Goal: Information Seeking & Learning: Learn about a topic

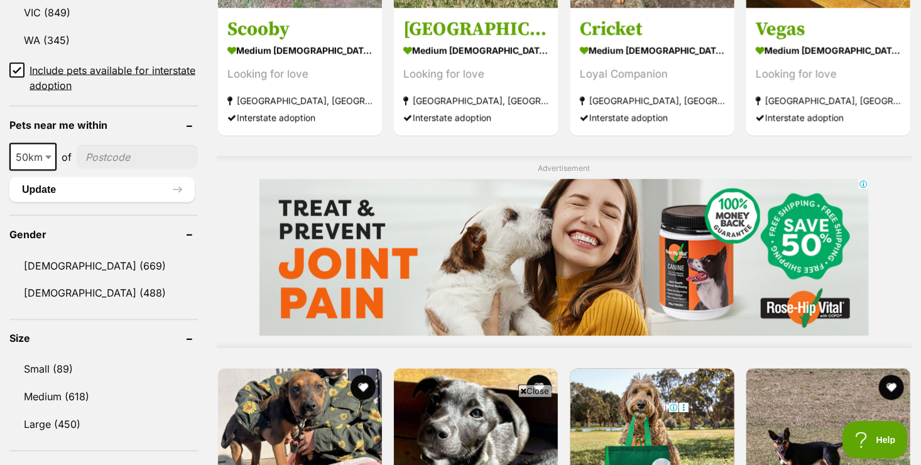
click at [144, 156] on input"] "postcode" at bounding box center [137, 157] width 121 height 24
click at [129, 158] on input"] "postcode" at bounding box center [137, 157] width 121 height 24
type input"] "2444"
click at [131, 188] on button "Update" at bounding box center [101, 189] width 185 height 25
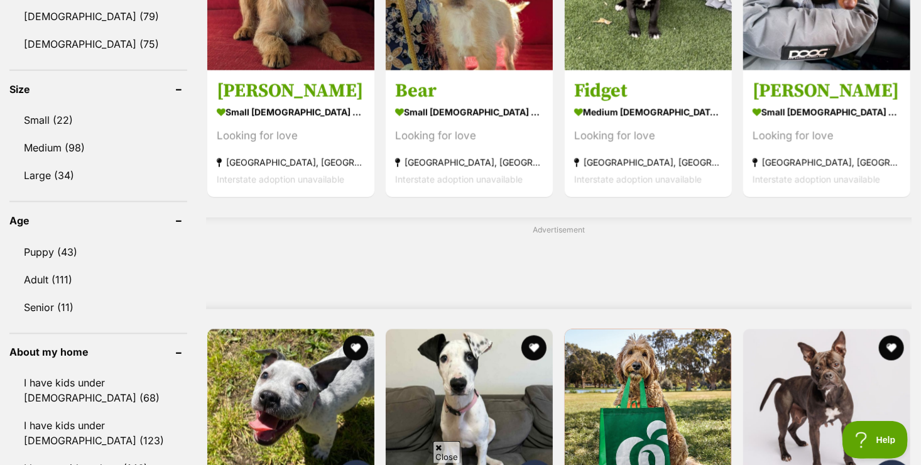
scroll to position [805, 0]
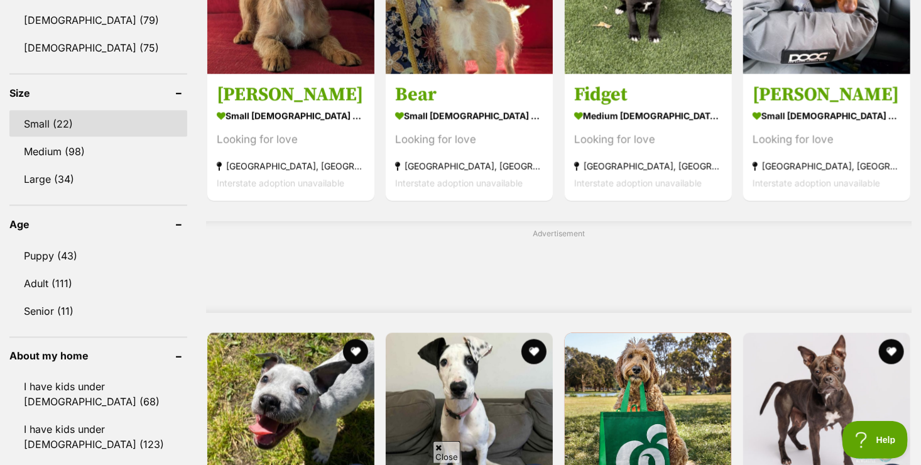
click at [154, 123] on link "Small (22)" at bounding box center [98, 124] width 178 height 26
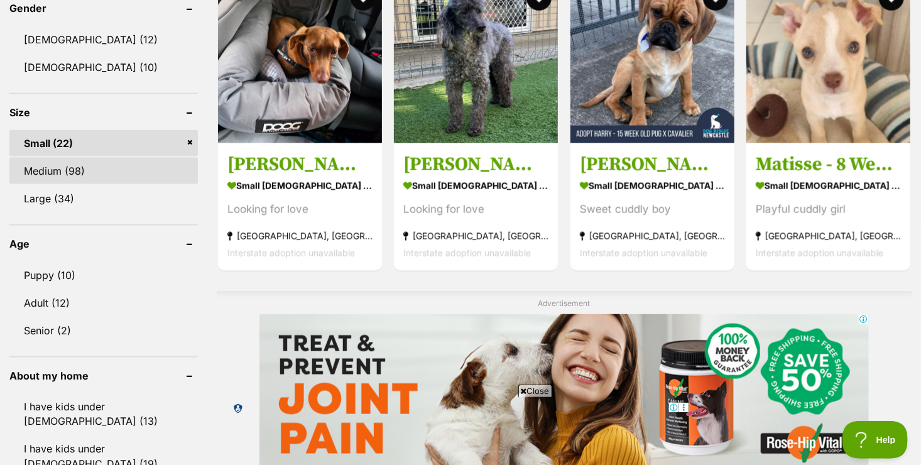
click at [153, 166] on link "Medium (98)" at bounding box center [103, 171] width 188 height 26
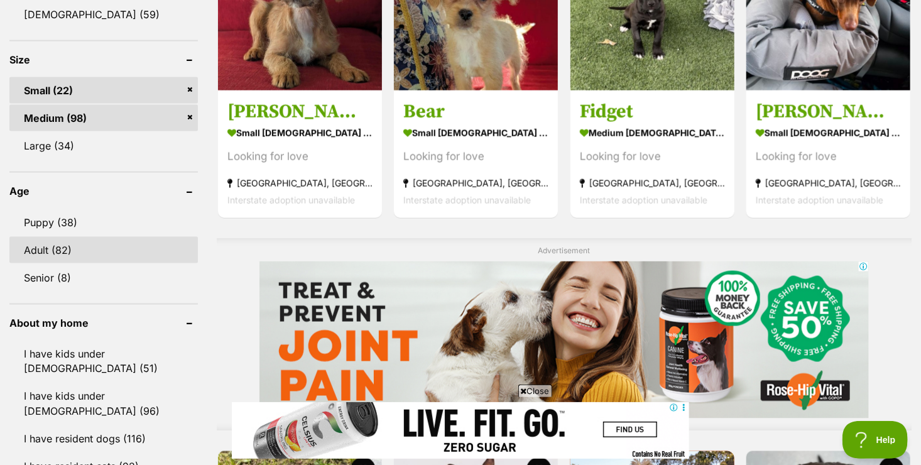
click at [38, 246] on link "Adult (82)" at bounding box center [103, 250] width 188 height 26
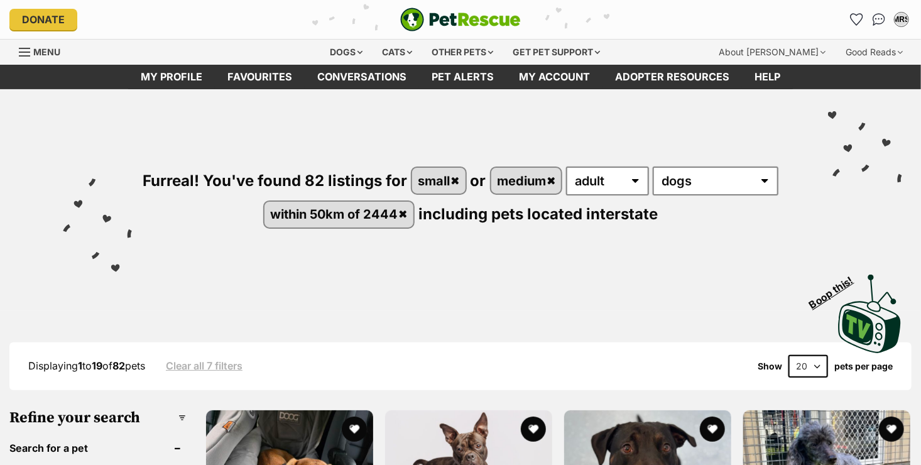
click at [592, 272] on div "Visit PetRescue TV (external site) Boop this!" at bounding box center [460, 309] width 883 height 92
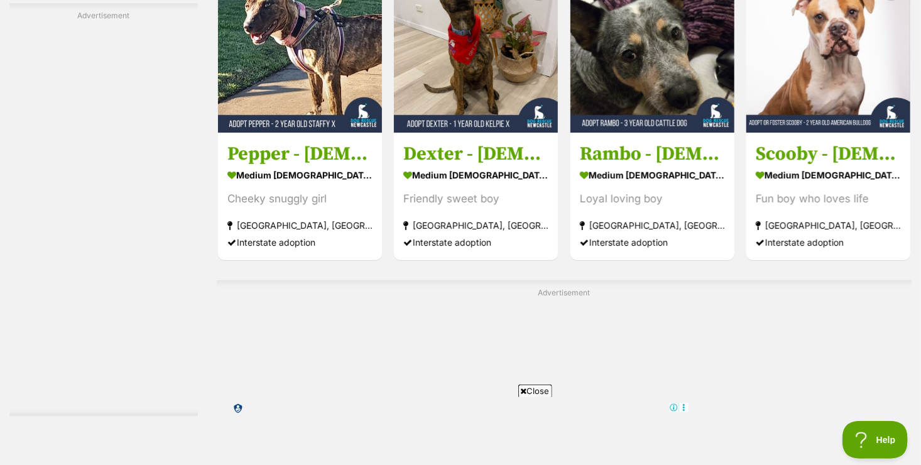
scroll to position [2110, 0]
